Goal: Transaction & Acquisition: Download file/media

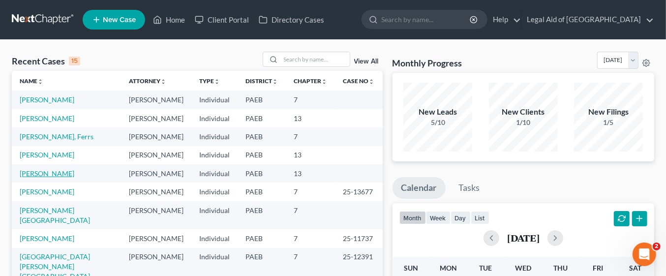
click at [74, 176] on link "[PERSON_NAME]" at bounding box center [47, 173] width 55 height 8
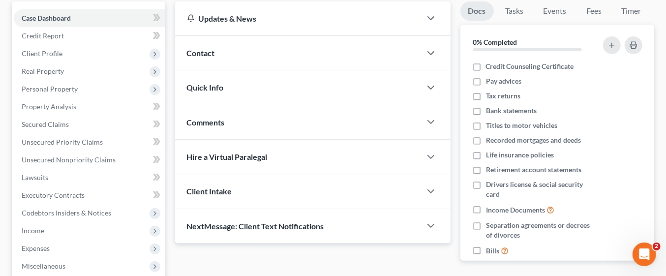
scroll to position [93, 0]
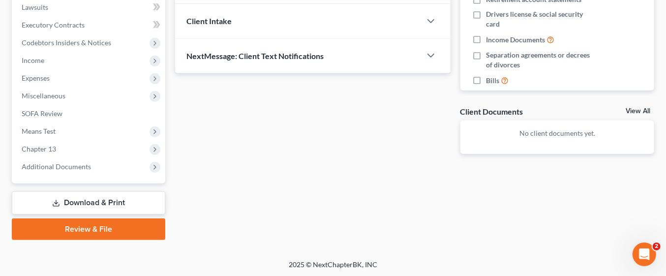
click at [123, 201] on link "Download & Print" at bounding box center [89, 202] width 154 height 23
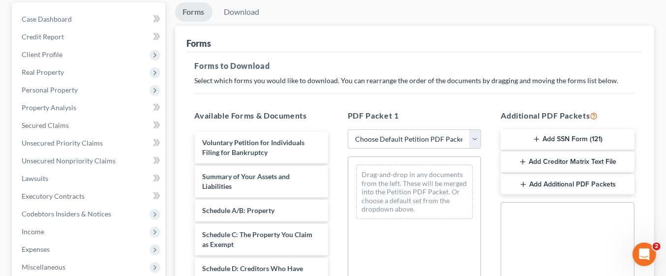
scroll to position [96, 0]
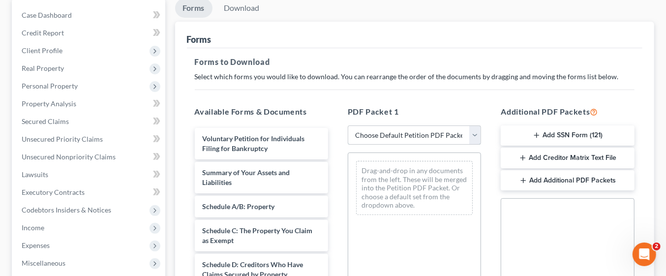
click at [472, 133] on select "Choose Default Petition PDF Packet Complete Bankruptcy Petition (all forms and …" at bounding box center [414, 135] width 133 height 20
select select "0"
click at [352, 125] on select "Choose Default Petition PDF Packet Complete Bankruptcy Petition (all forms and …" at bounding box center [414, 135] width 133 height 20
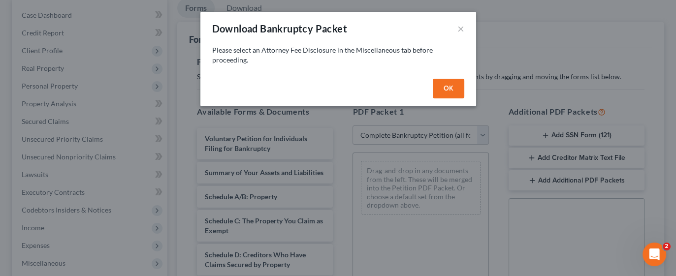
click at [448, 87] on button "OK" at bounding box center [448, 89] width 31 height 20
select select
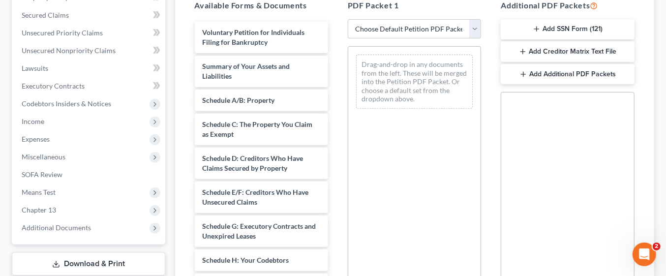
scroll to position [203, 0]
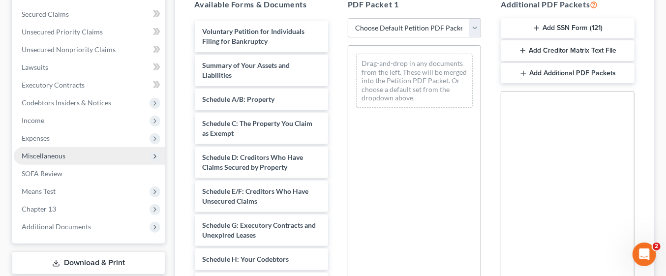
click at [87, 155] on span "Miscellaneous" at bounding box center [90, 156] width 152 height 18
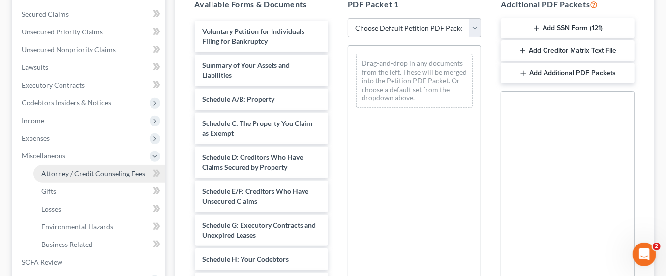
click at [122, 172] on span "Attorney / Credit Counseling Fees" at bounding box center [93, 173] width 104 height 8
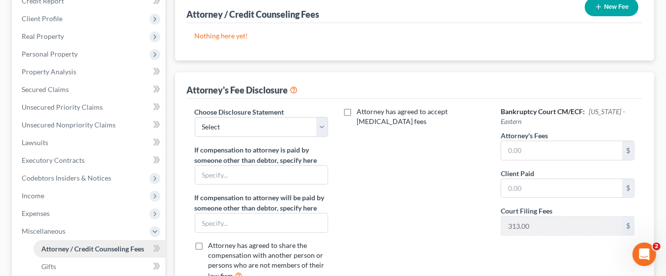
scroll to position [141, 0]
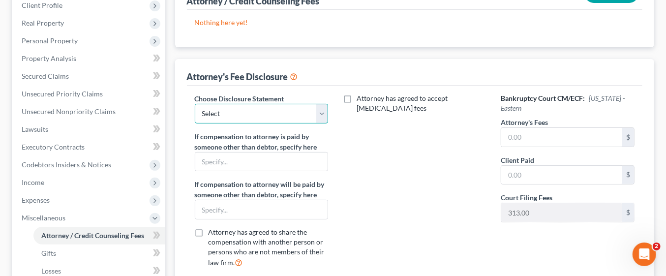
click at [317, 108] on select "Select KY Disclosure" at bounding box center [261, 114] width 133 height 20
select select "0"
click at [195, 104] on select "Select KY Disclosure" at bounding box center [261, 114] width 133 height 20
click at [579, 136] on input "text" at bounding box center [561, 137] width 121 height 19
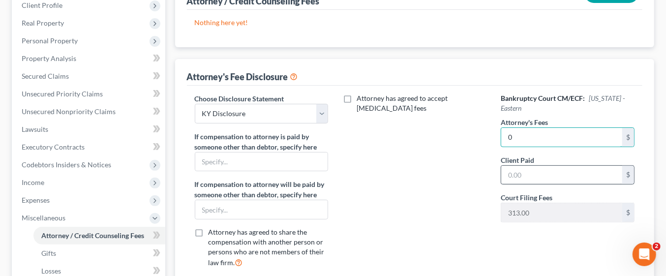
type input "0"
click at [549, 171] on input "text" at bounding box center [561, 175] width 121 height 19
type input "0"
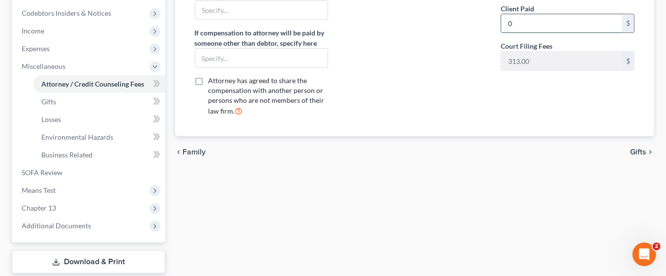
scroll to position [296, 0]
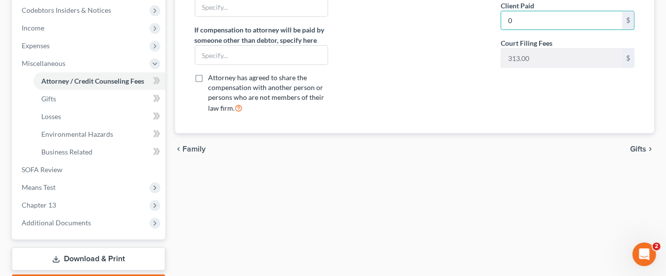
click at [638, 146] on span "Gifts" at bounding box center [638, 149] width 16 height 8
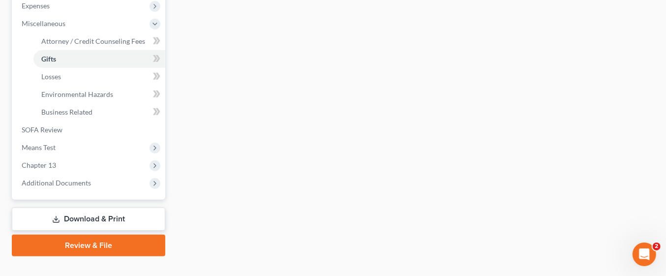
scroll to position [350, 0]
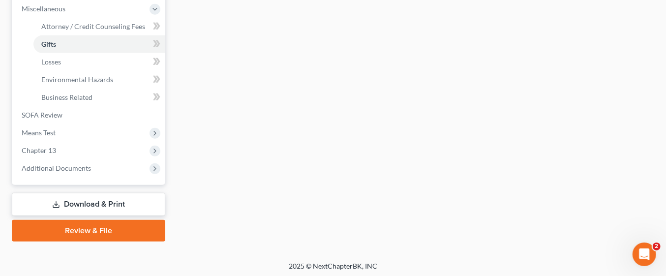
click at [120, 203] on link "Download & Print" at bounding box center [89, 204] width 154 height 23
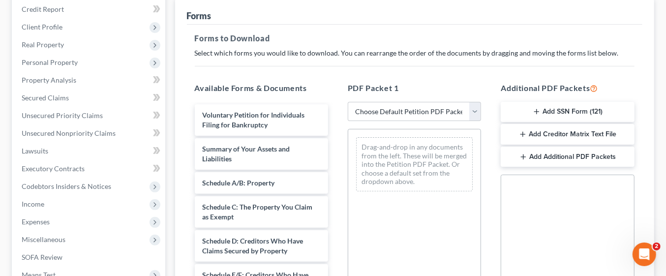
scroll to position [121, 0]
click at [474, 111] on select "Choose Default Petition PDF Packet Complete Bankruptcy Petition (all forms and …" at bounding box center [414, 111] width 133 height 20
select select "0"
click at [348, 101] on select "Choose Default Petition PDF Packet Complete Bankruptcy Petition (all forms and …" at bounding box center [414, 111] width 133 height 20
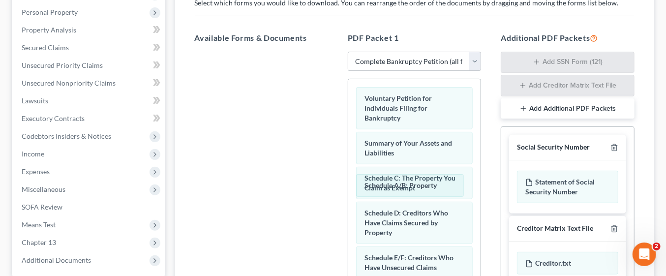
scroll to position [180, 0]
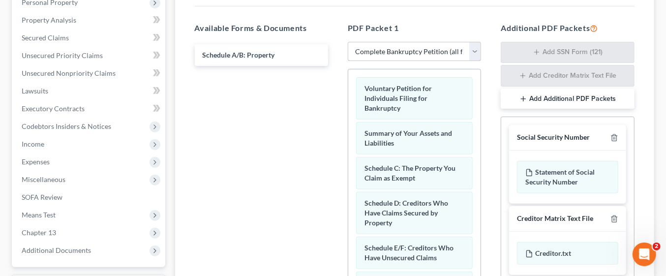
scroll to position [263, 0]
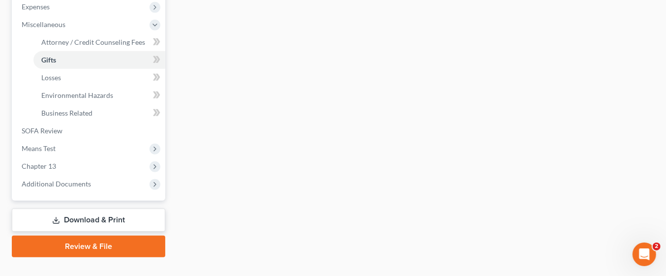
click at [130, 217] on link "Download & Print" at bounding box center [89, 220] width 154 height 23
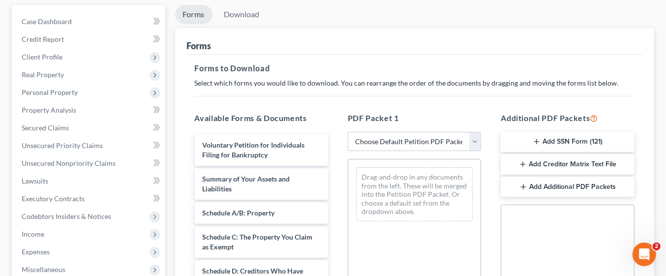
scroll to position [96, 0]
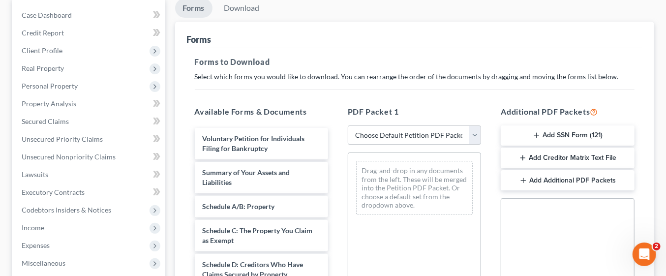
click at [478, 134] on select "Choose Default Petition PDF Packet Complete Bankruptcy Petition (all forms and …" at bounding box center [414, 135] width 133 height 20
select select "0"
click at [348, 125] on select "Choose Default Petition PDF Packet Complete Bankruptcy Petition (all forms and …" at bounding box center [414, 135] width 133 height 20
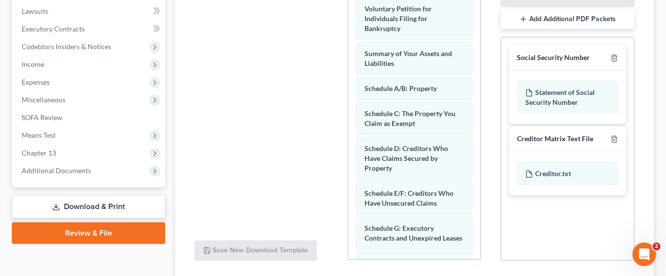
scroll to position [331, 0]
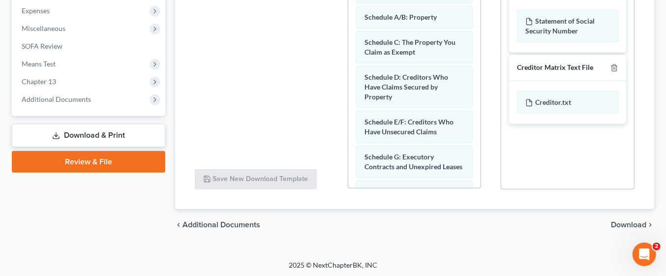
click at [630, 226] on span "Download" at bounding box center [628, 225] width 35 height 8
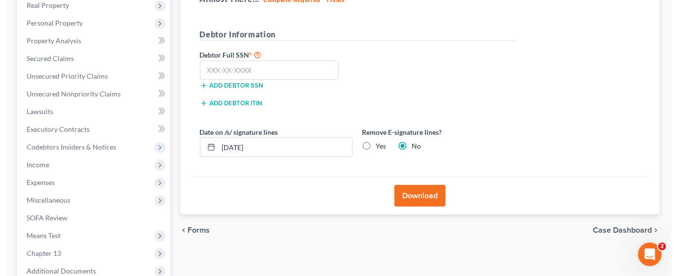
scroll to position [155, 0]
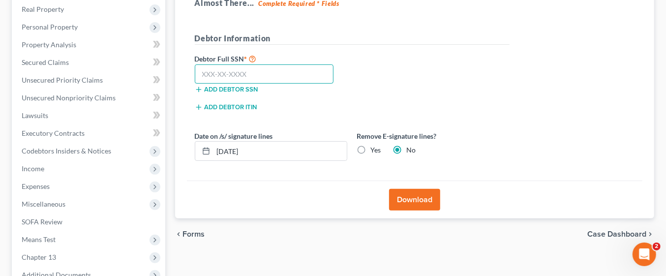
paste input "165-56-2677"
type input "165-56-2677"
click at [421, 197] on button "Download" at bounding box center [414, 200] width 51 height 22
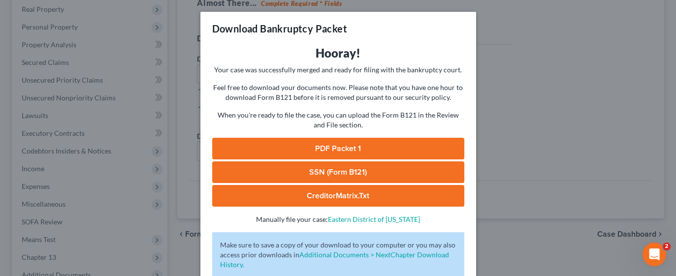
click at [347, 148] on link "PDF Packet 1" at bounding box center [338, 149] width 252 height 22
